Goal: Task Accomplishment & Management: Manage account settings

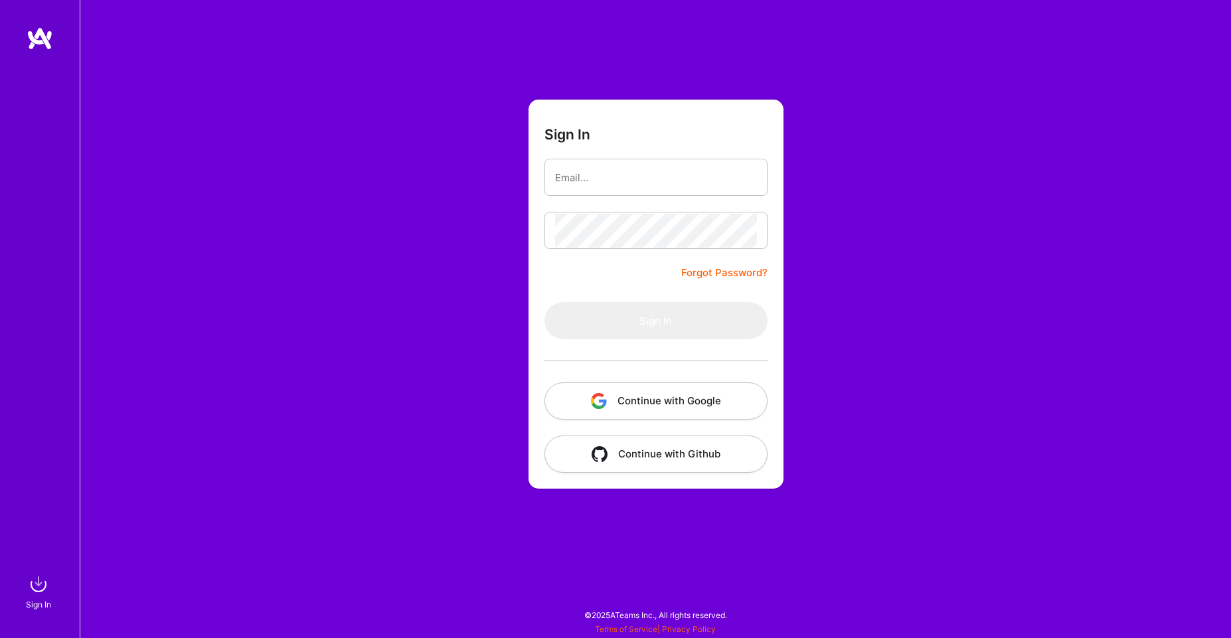
click at [644, 402] on button "Continue with Google" at bounding box center [655, 400] width 223 height 37
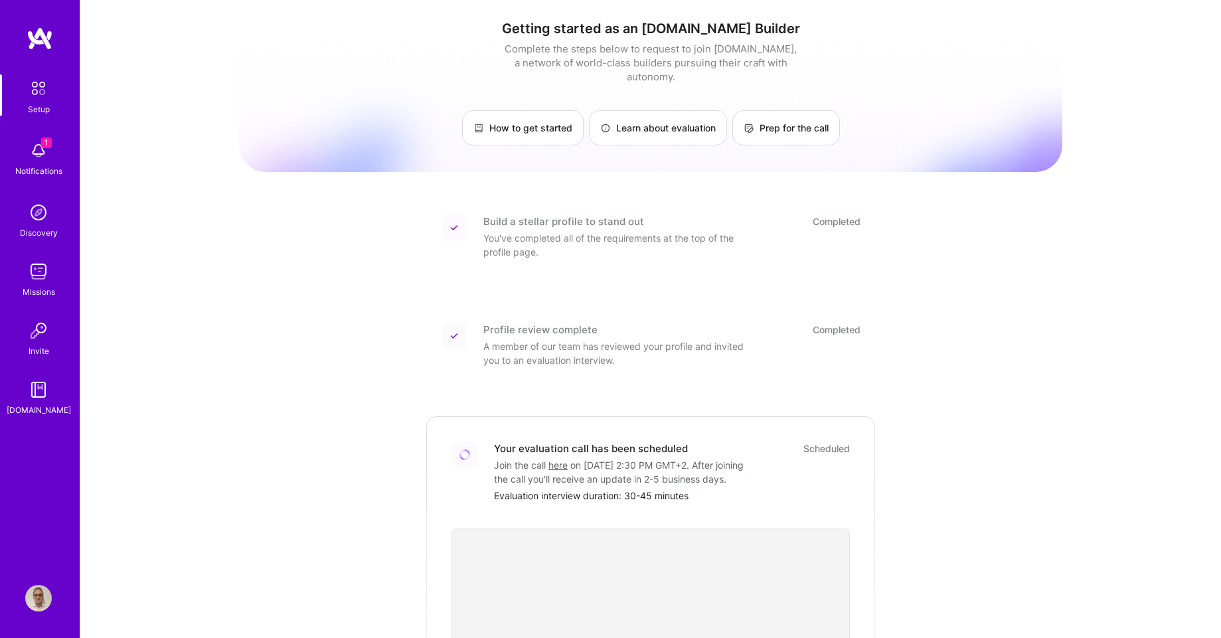
click at [33, 608] on img at bounding box center [38, 598] width 27 height 27
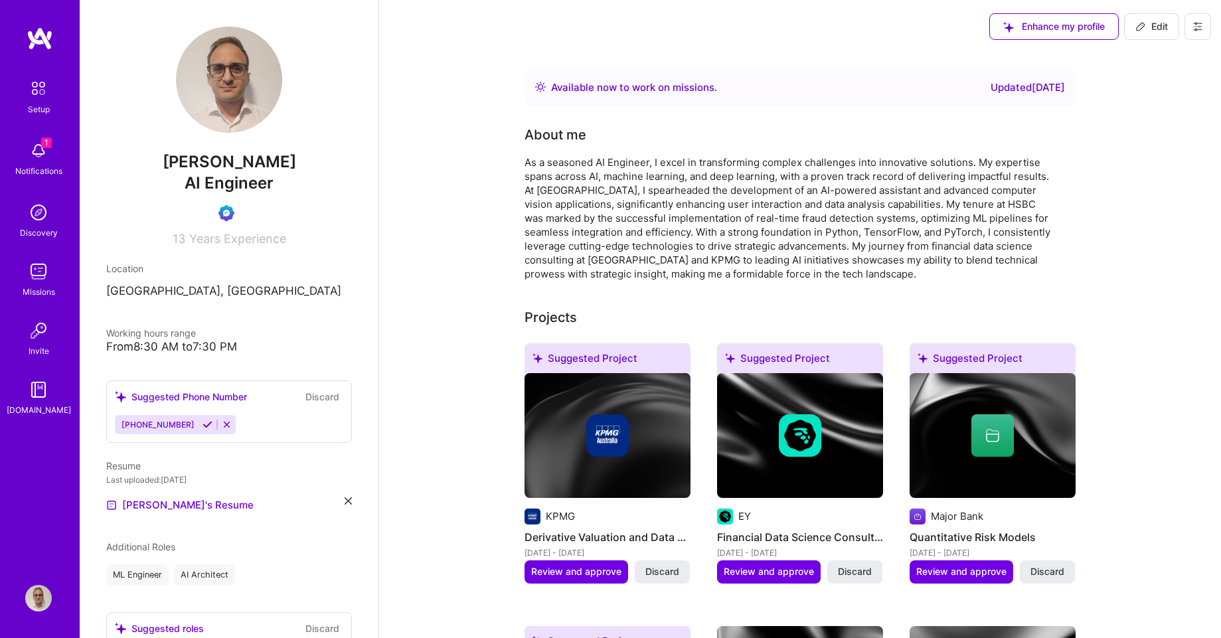
click at [1162, 24] on span "Edit" at bounding box center [1151, 26] width 33 height 13
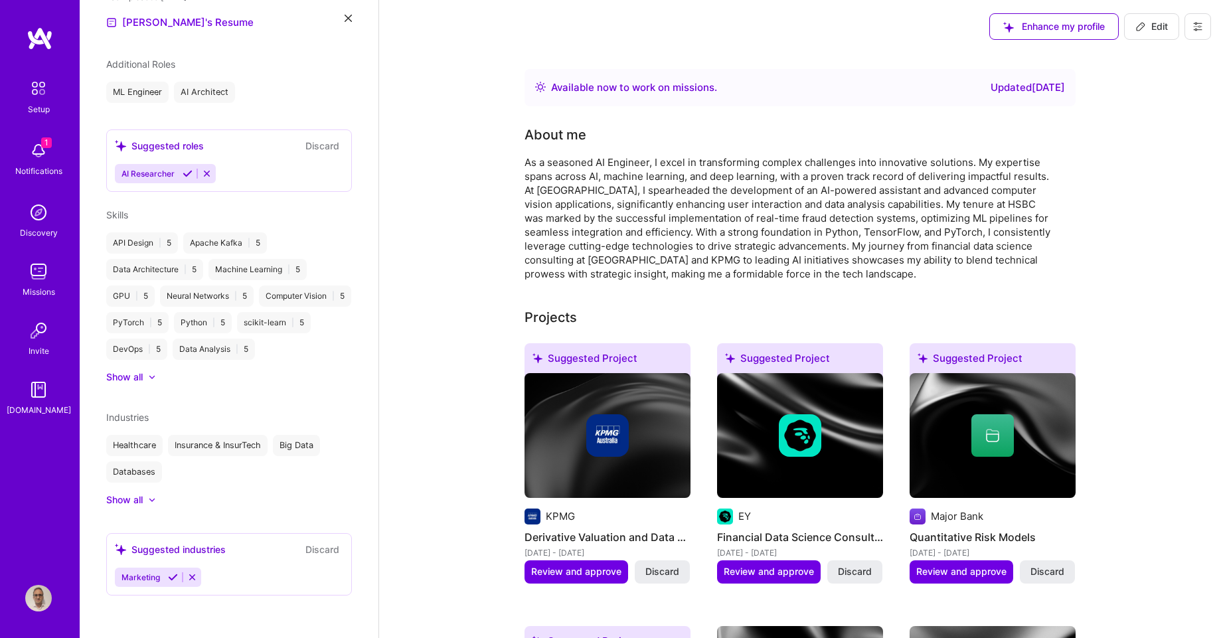
select select "US"
select select "Right Now"
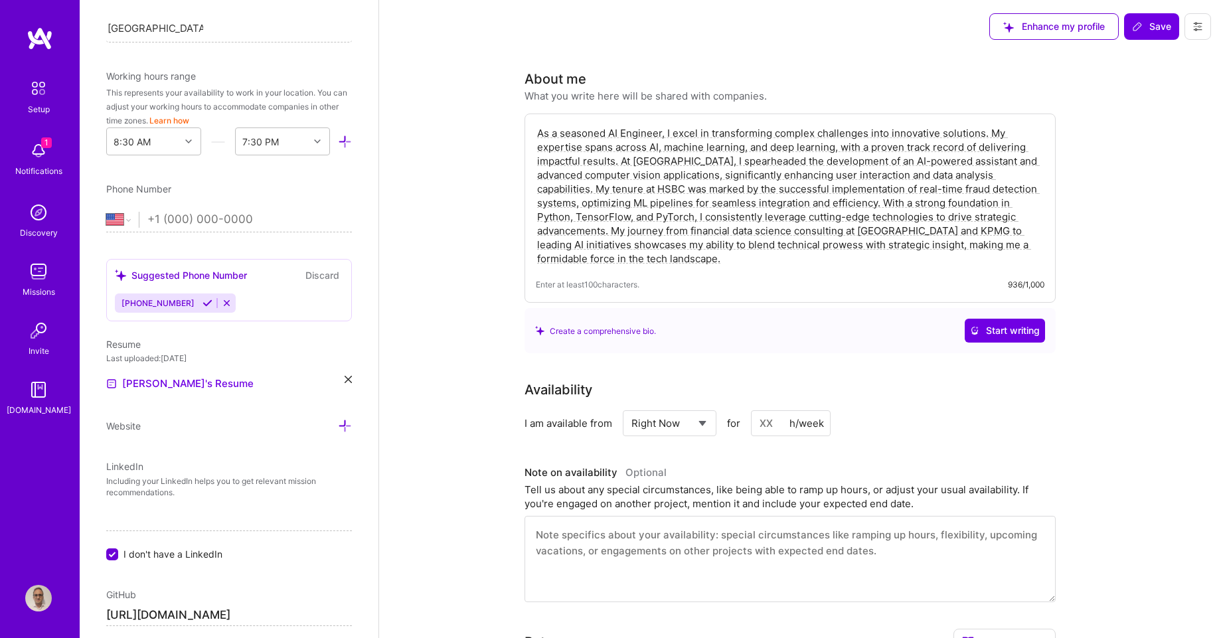
scroll to position [398, 0]
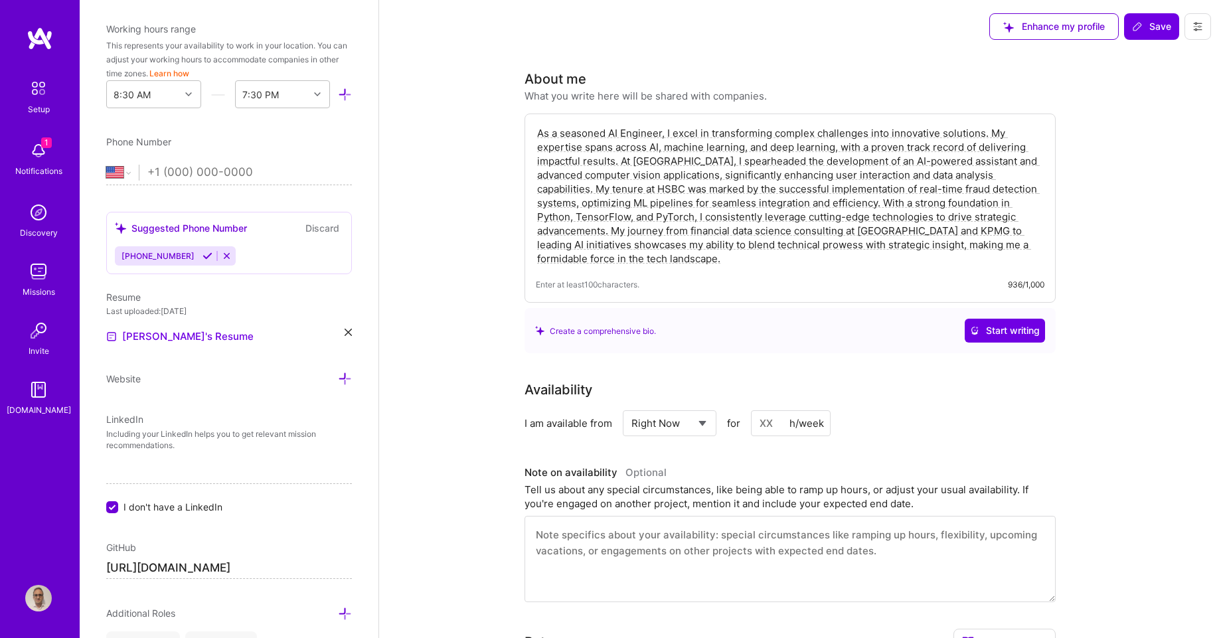
click at [344, 331] on icon at bounding box center [347, 332] width 7 height 7
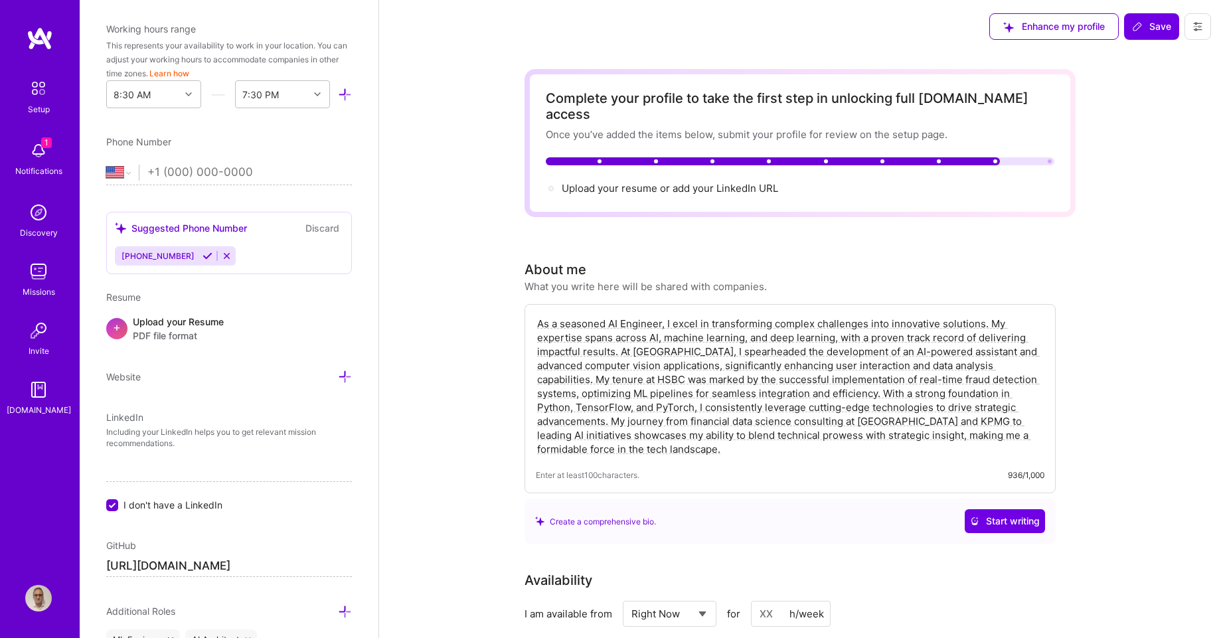
scroll to position [1, 0]
click at [115, 329] on span "+" at bounding box center [117, 327] width 8 height 14
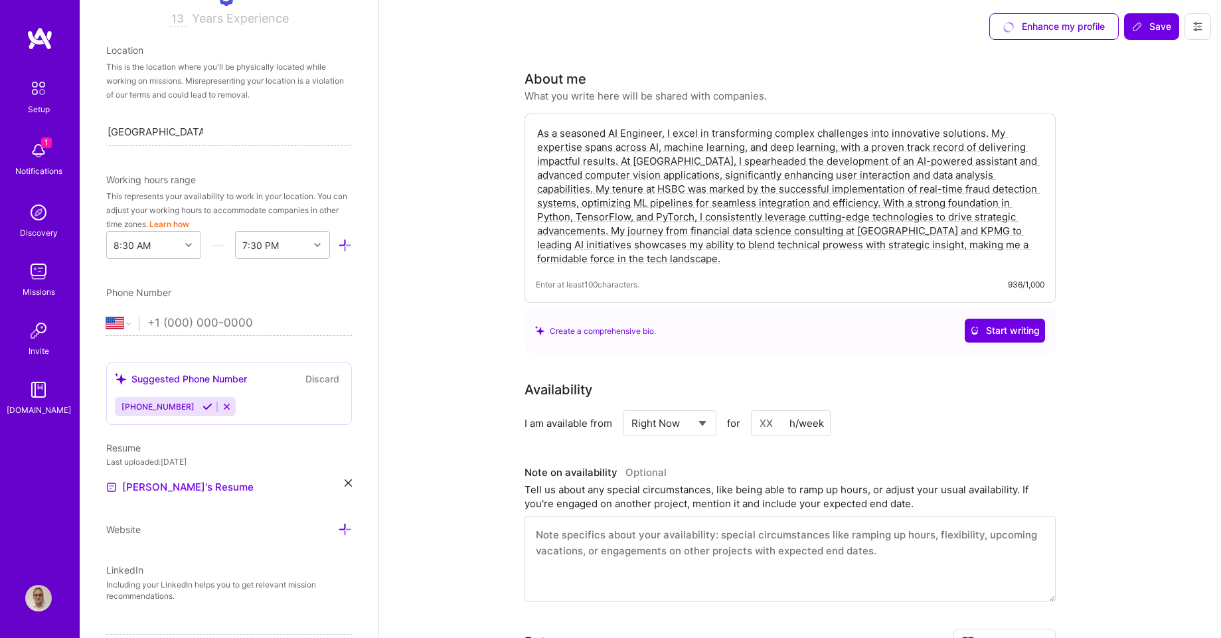
scroll to position [80, 0]
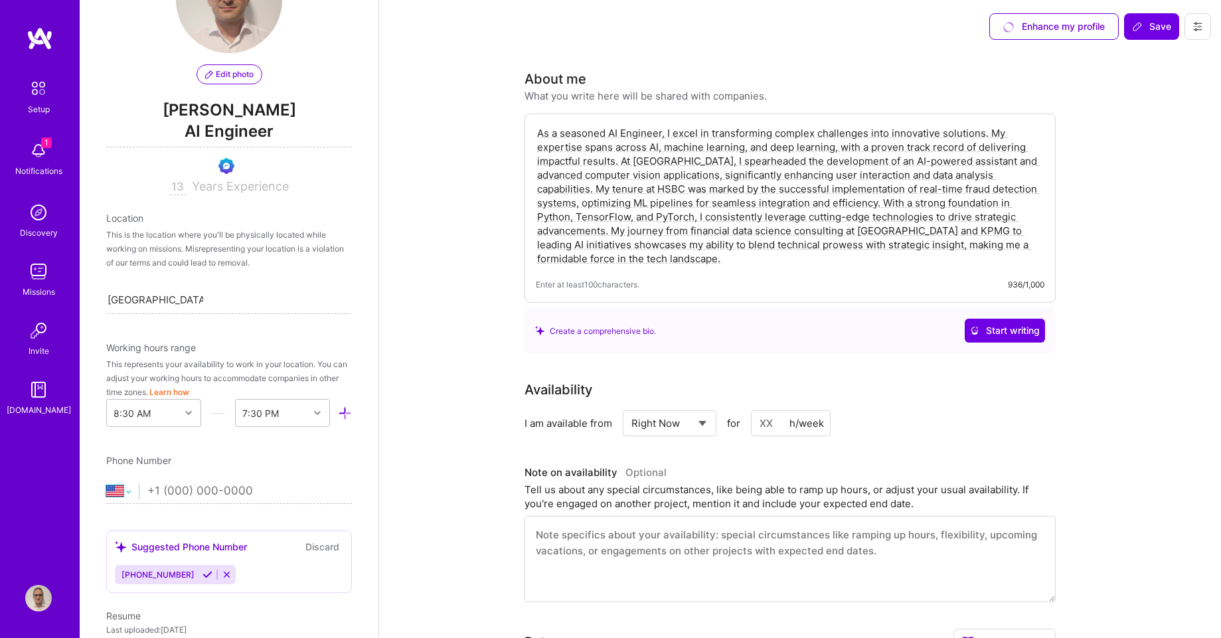
drag, startPoint x: 125, startPoint y: 489, endPoint x: 396, endPoint y: 390, distance: 288.1
click at [1142, 31] on icon at bounding box center [1137, 26] width 11 height 11
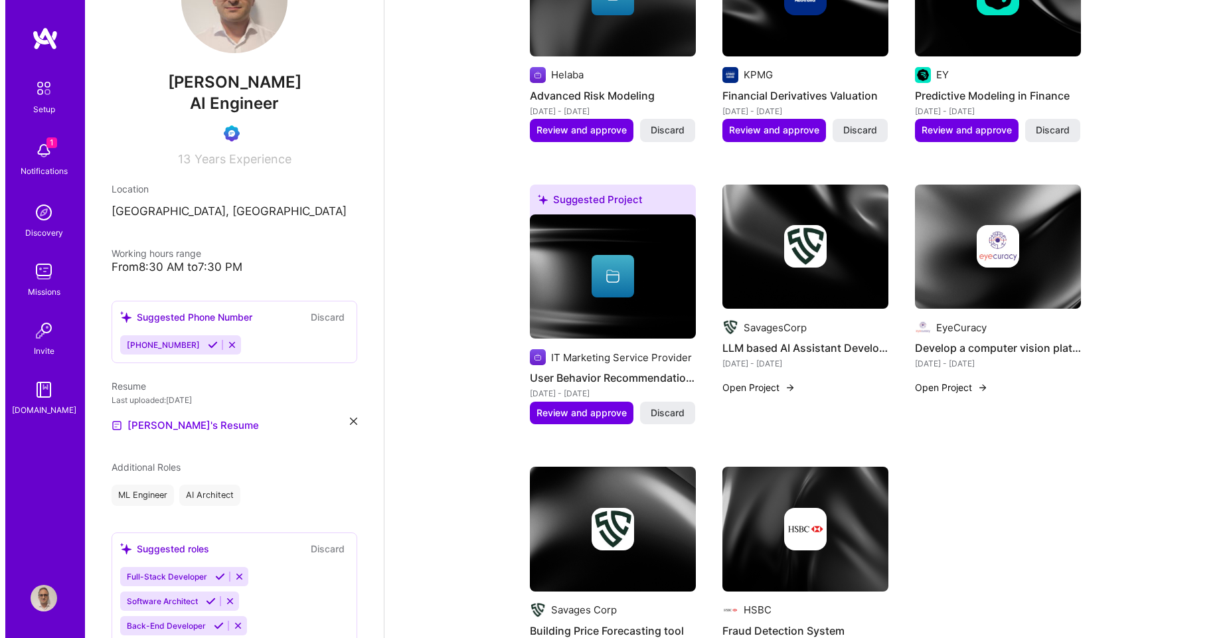
scroll to position [558, 0]
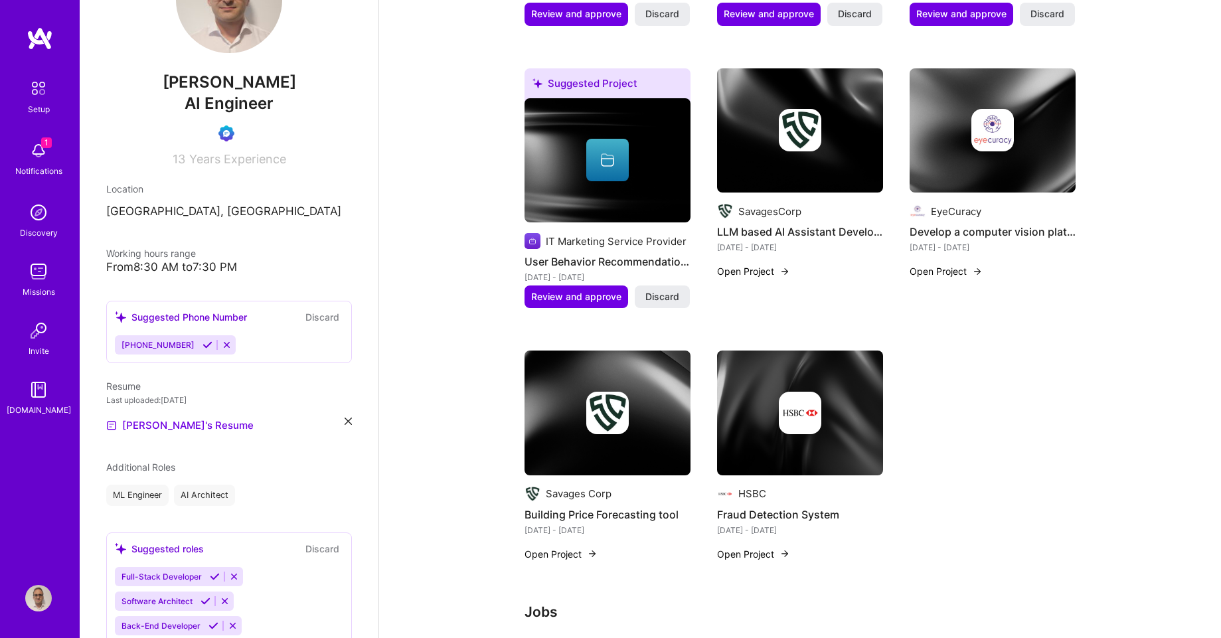
click at [942, 271] on button "Open Project" at bounding box center [945, 271] width 73 height 14
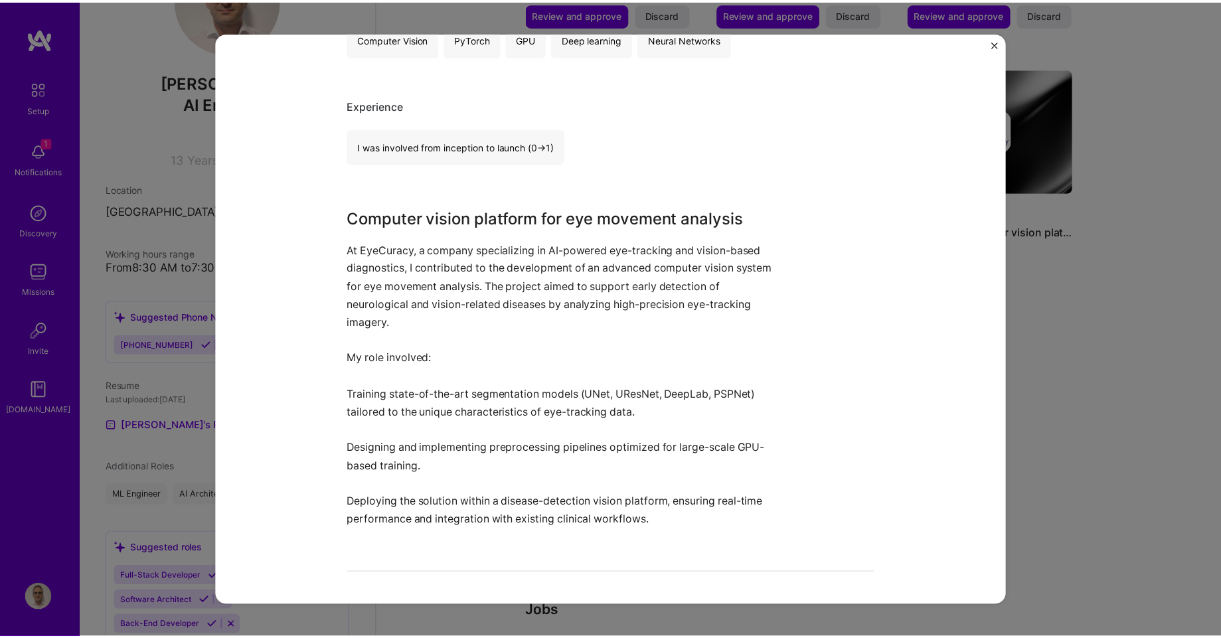
scroll to position [319, 0]
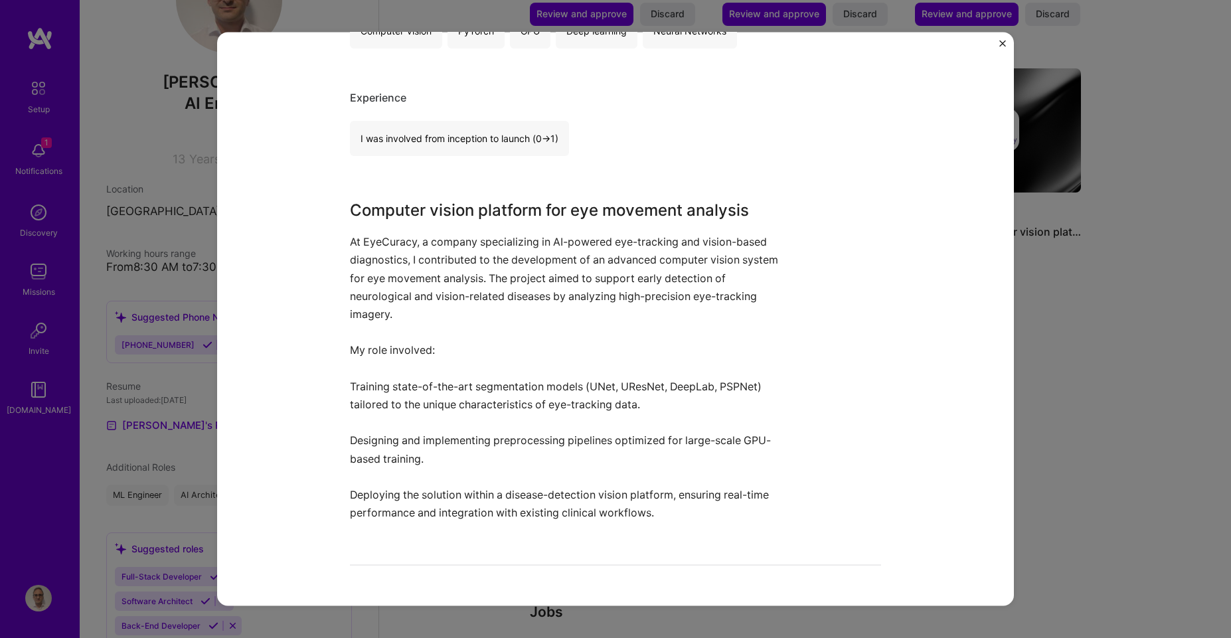
click at [1000, 43] on img "Close" at bounding box center [1002, 43] width 7 height 7
